Goal: Navigation & Orientation: Find specific page/section

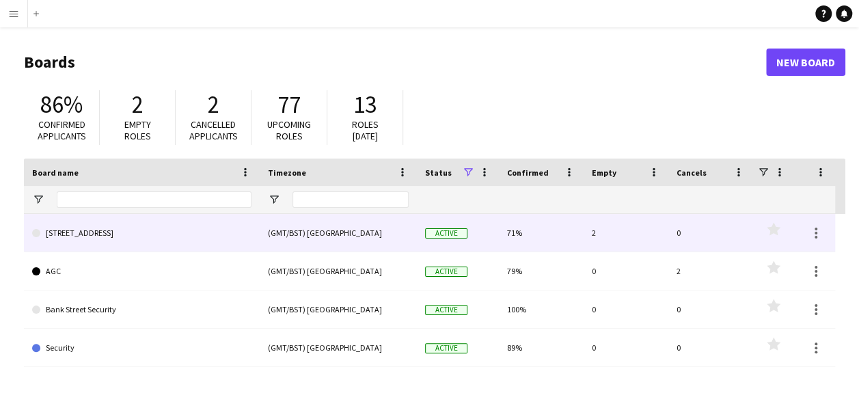
click at [112, 234] on link "[STREET_ADDRESS]" at bounding box center [141, 233] width 219 height 38
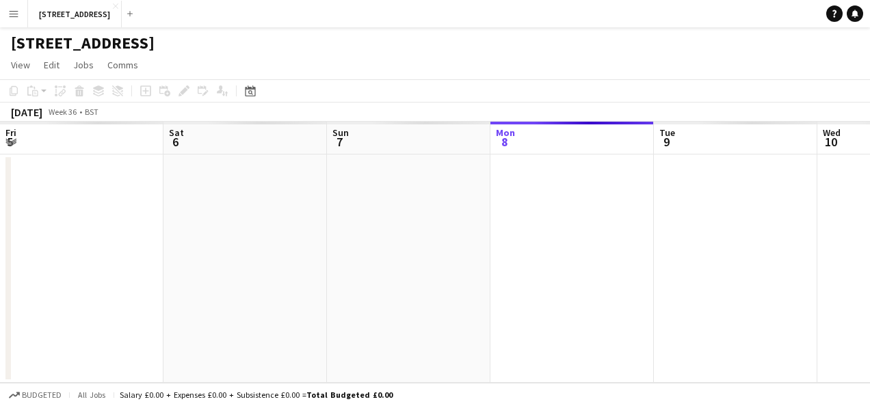
scroll to position [0, 327]
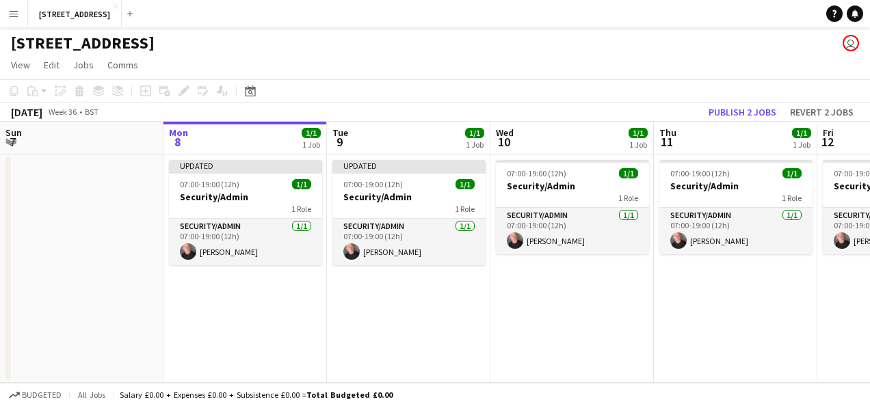
click at [21, 14] on button "Menu" at bounding box center [13, 13] width 27 height 27
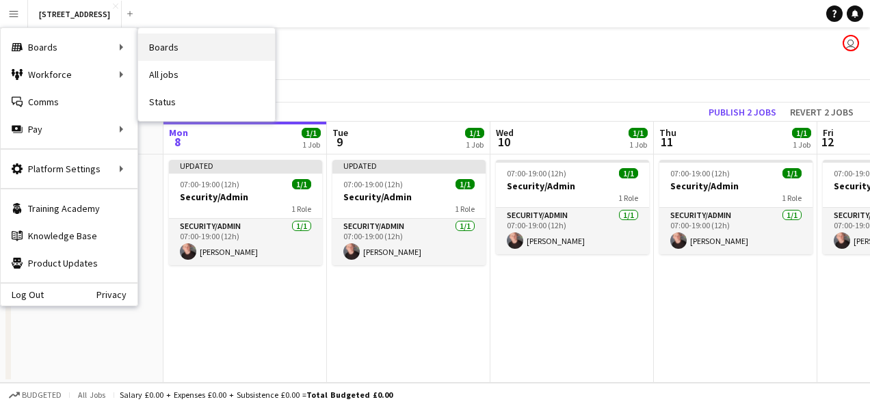
click at [160, 45] on link "Boards" at bounding box center [206, 47] width 137 height 27
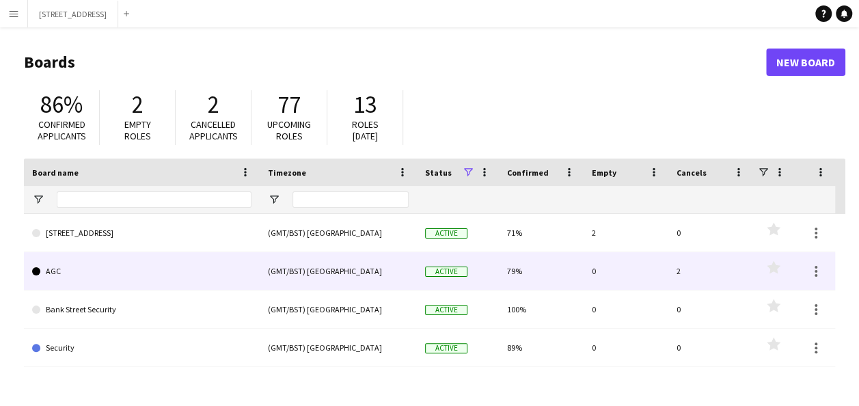
click at [53, 274] on link "AGC" at bounding box center [141, 271] width 219 height 38
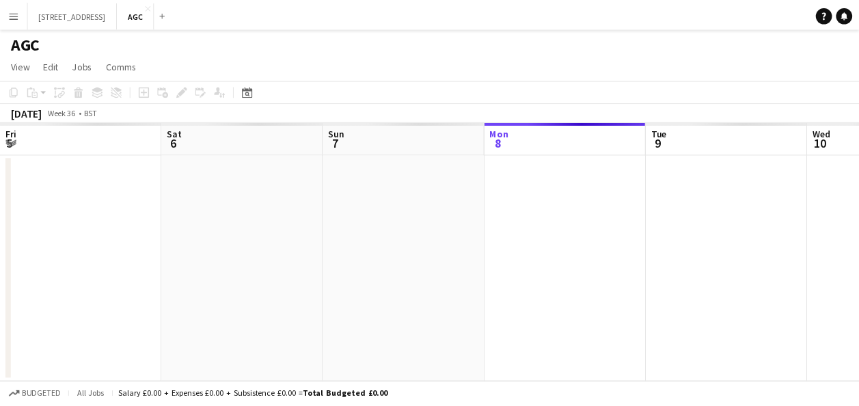
scroll to position [0, 327]
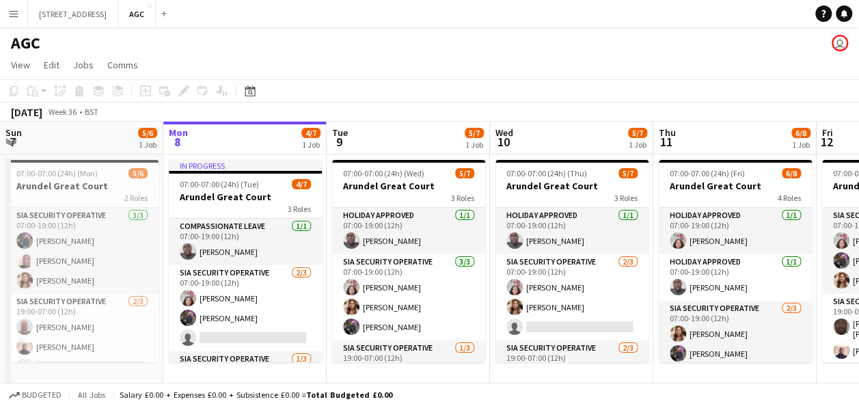
click at [21, 18] on button "Menu" at bounding box center [13, 13] width 27 height 27
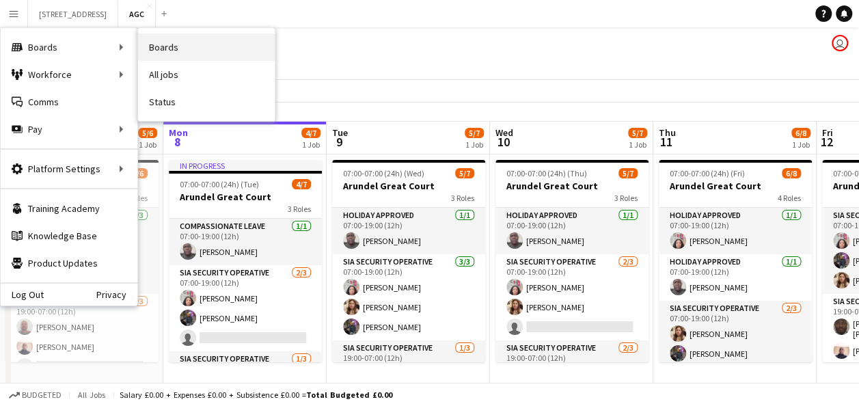
click at [170, 46] on link "Boards" at bounding box center [206, 47] width 137 height 27
